Goal: Task Accomplishment & Management: Manage account settings

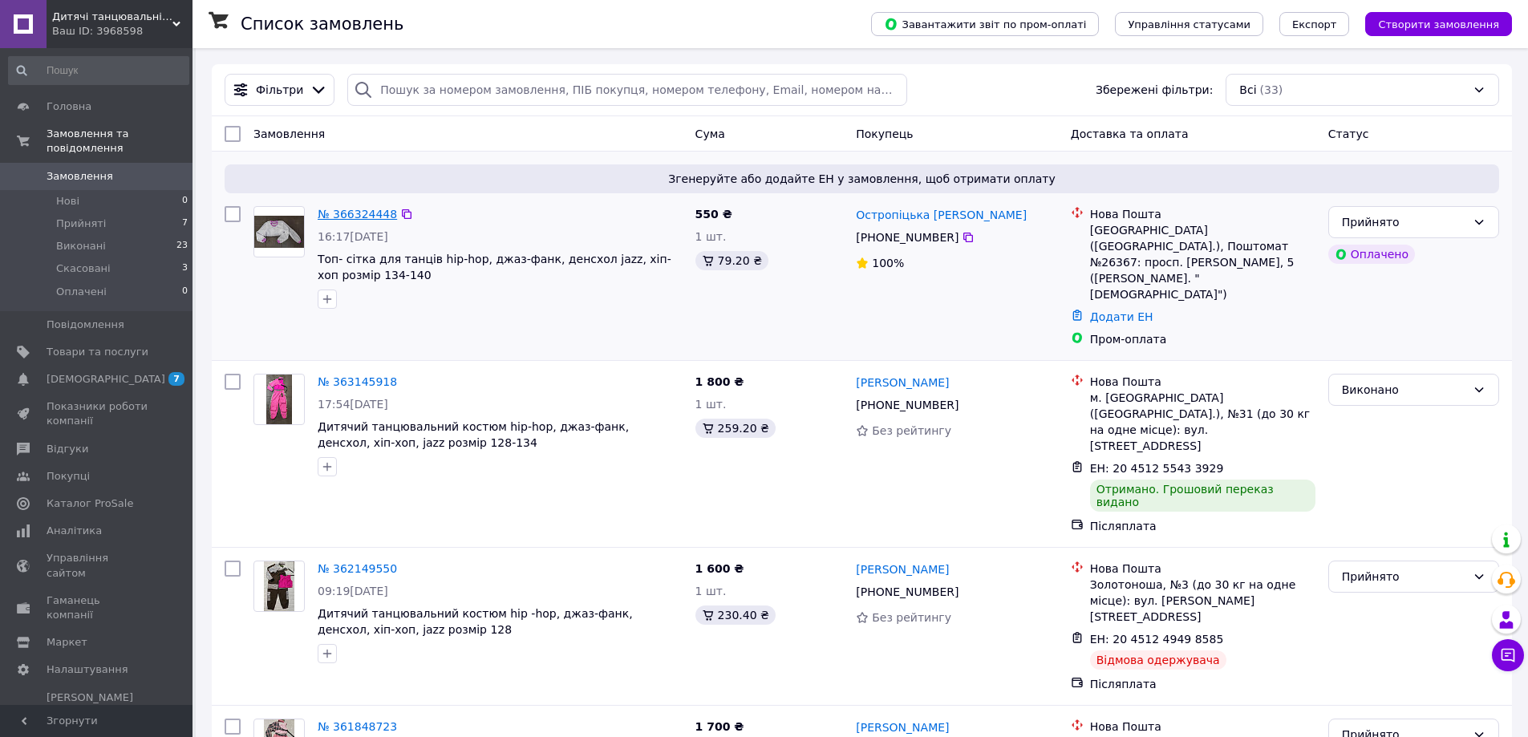
click at [356, 212] on link "№ 366324448" at bounding box center [357, 214] width 79 height 13
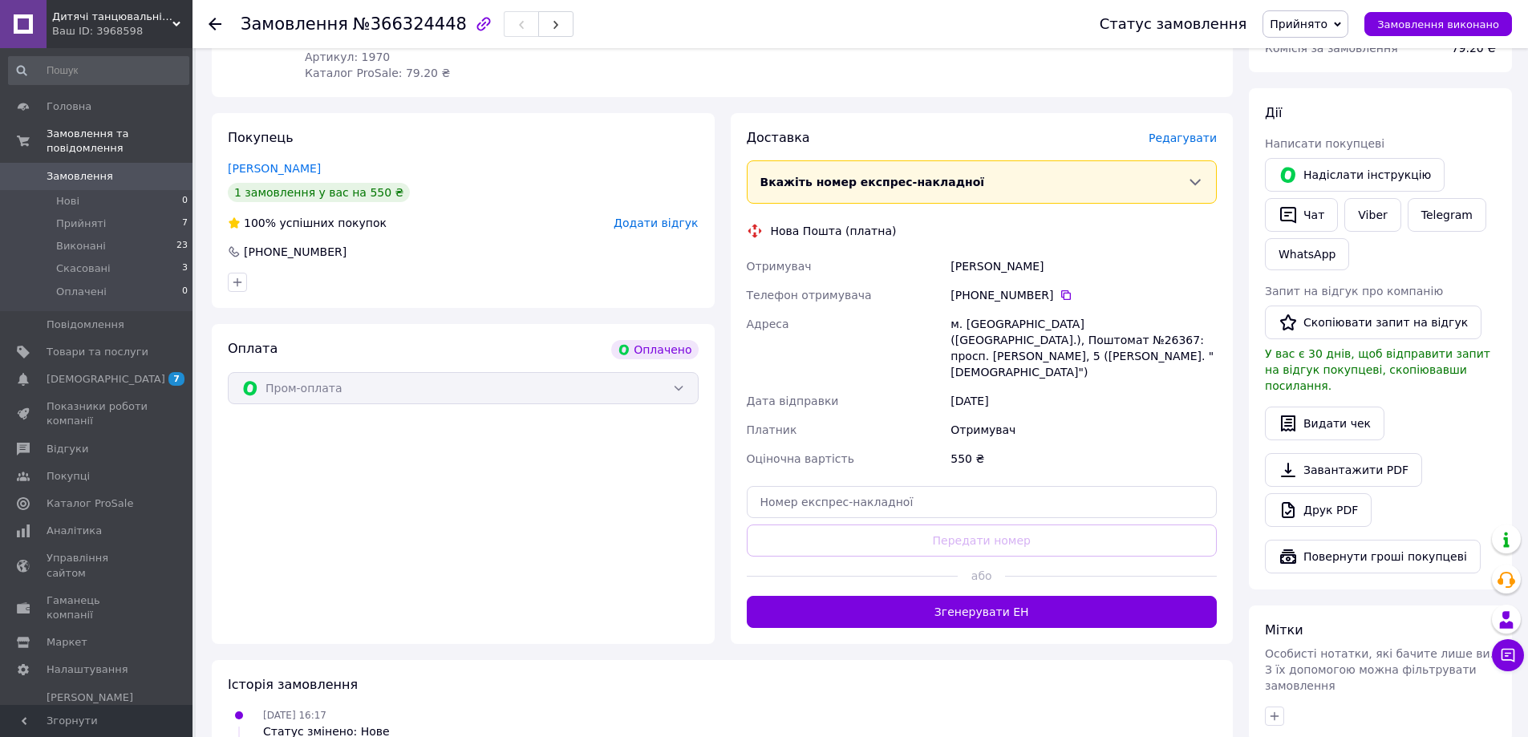
scroll to position [321, 0]
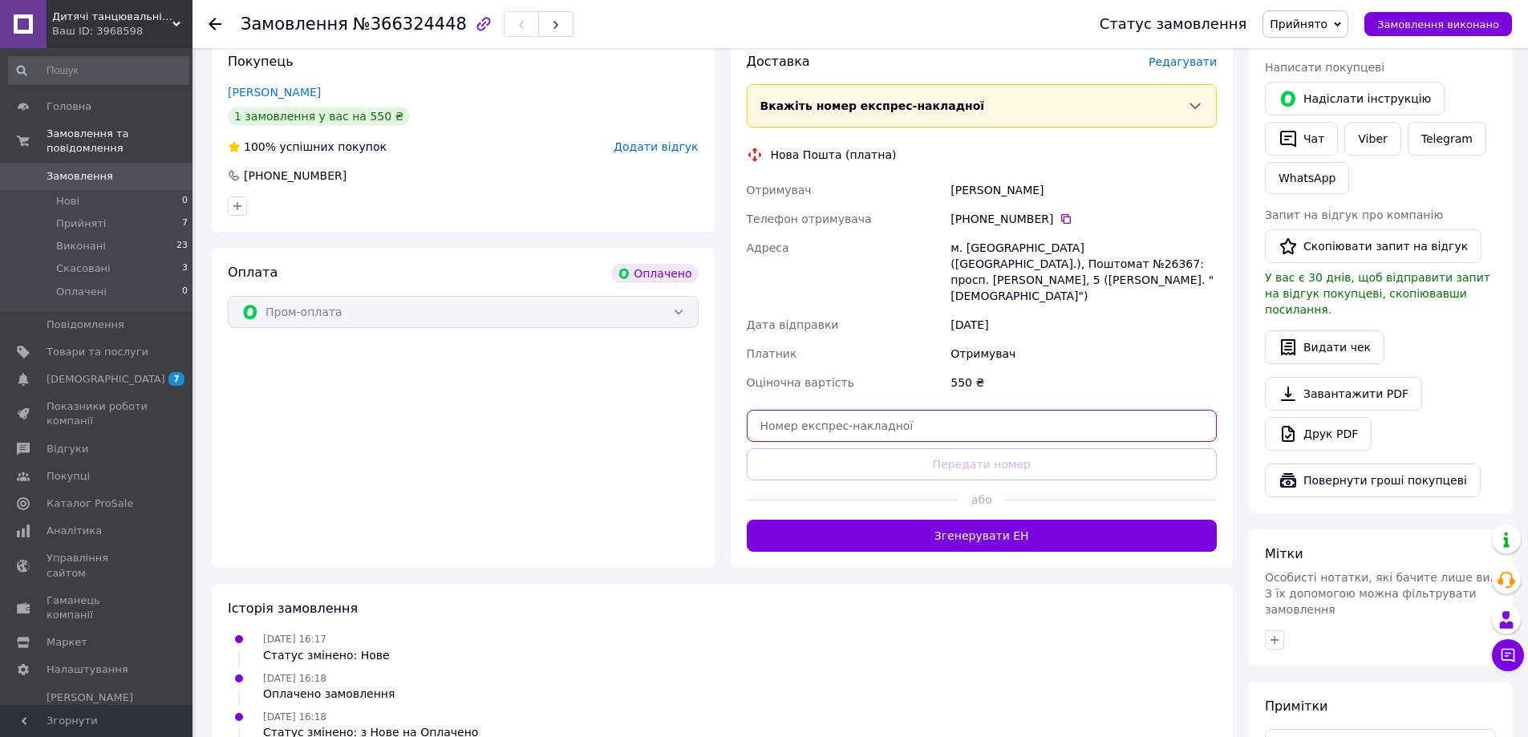
click at [821, 410] on input "text" at bounding box center [982, 426] width 471 height 32
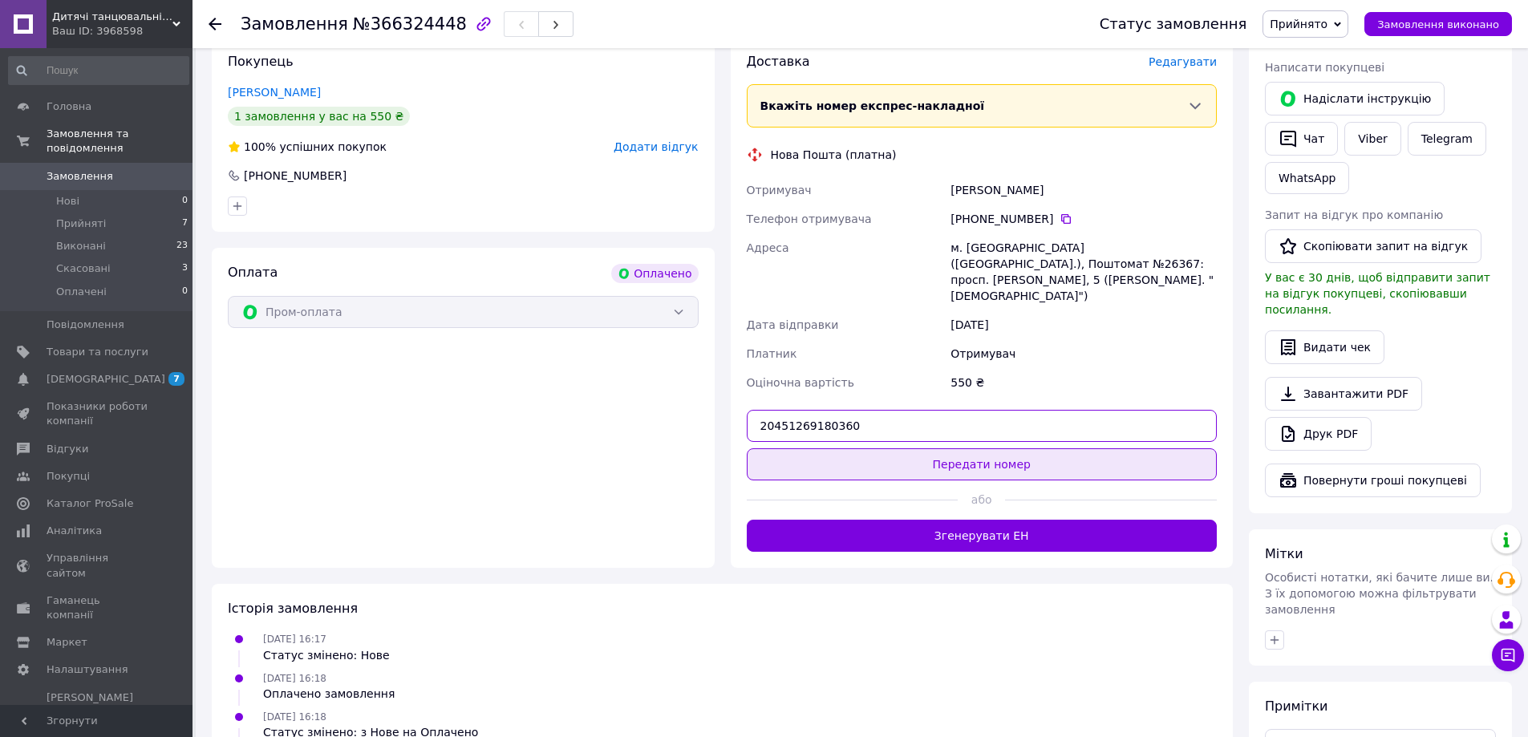
type input "20451269180360"
click at [995, 448] on button "Передати номер" at bounding box center [982, 464] width 471 height 32
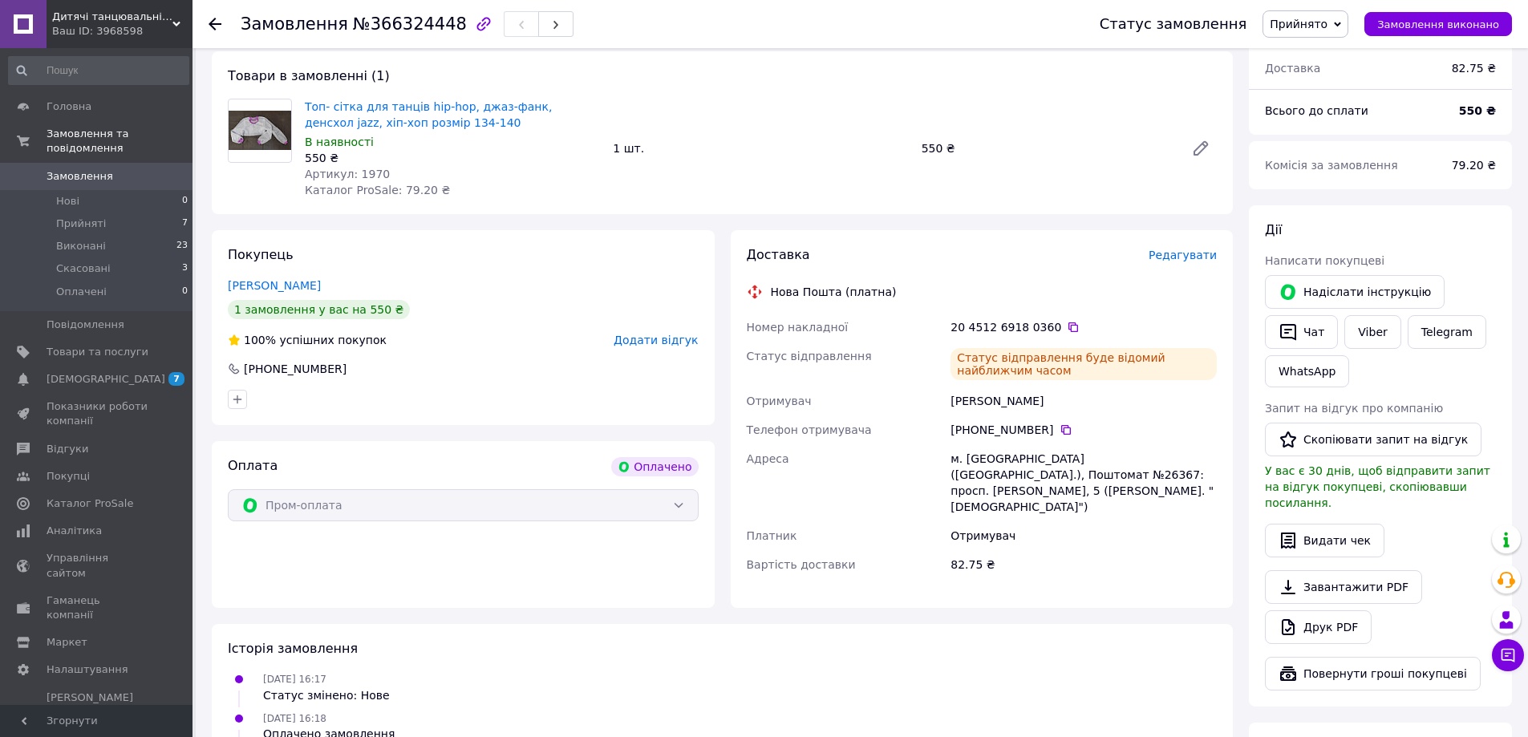
scroll to position [80, 0]
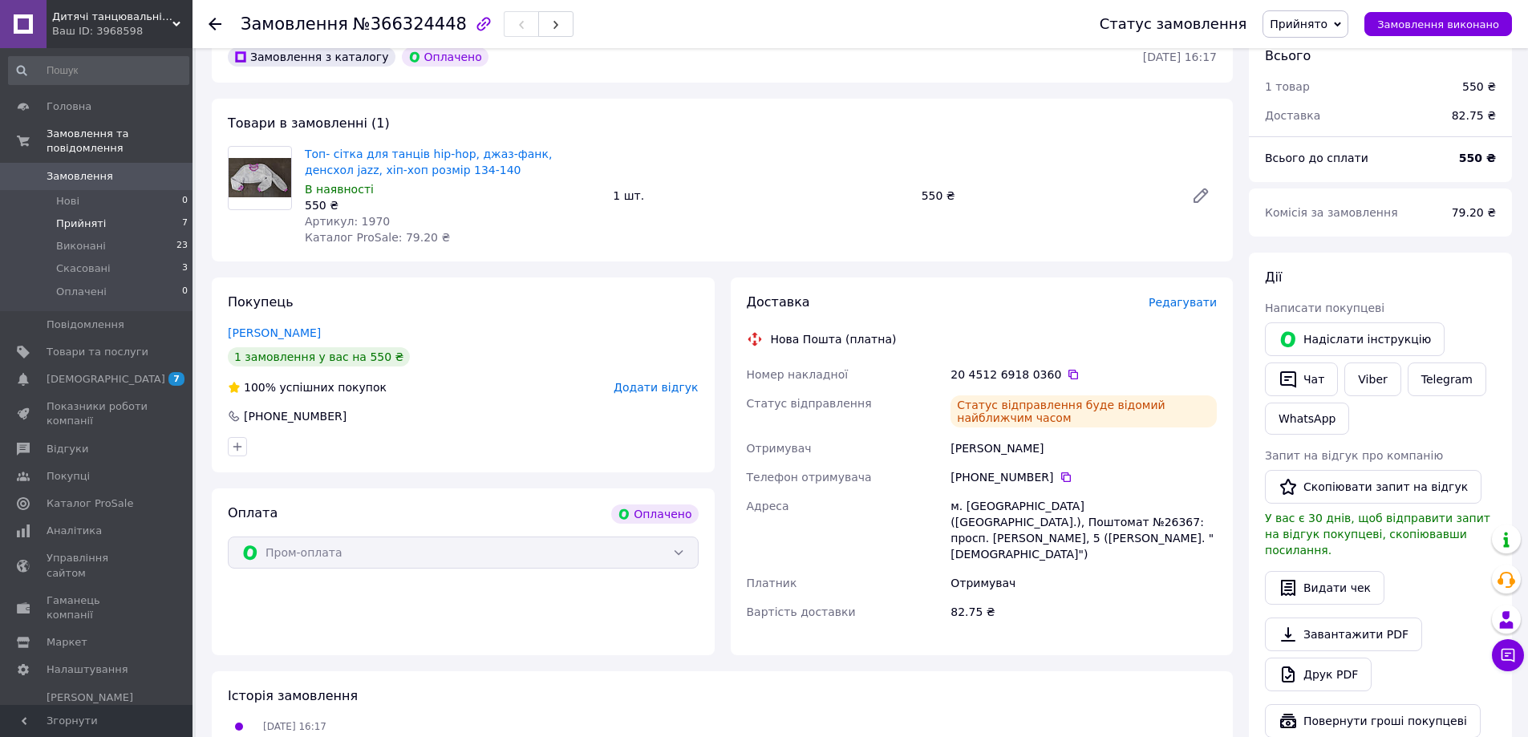
click at [77, 217] on span "Прийняті" at bounding box center [81, 224] width 50 height 14
